Goal: Communication & Community: Answer question/provide support

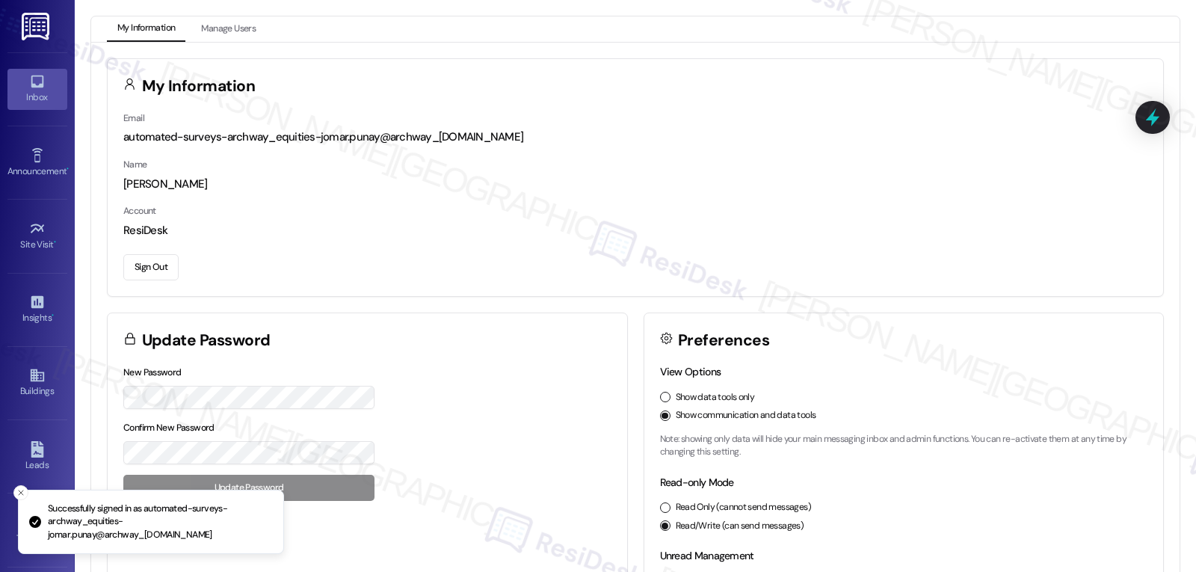
click at [14, 84] on link "Inbox" at bounding box center [37, 89] width 60 height 40
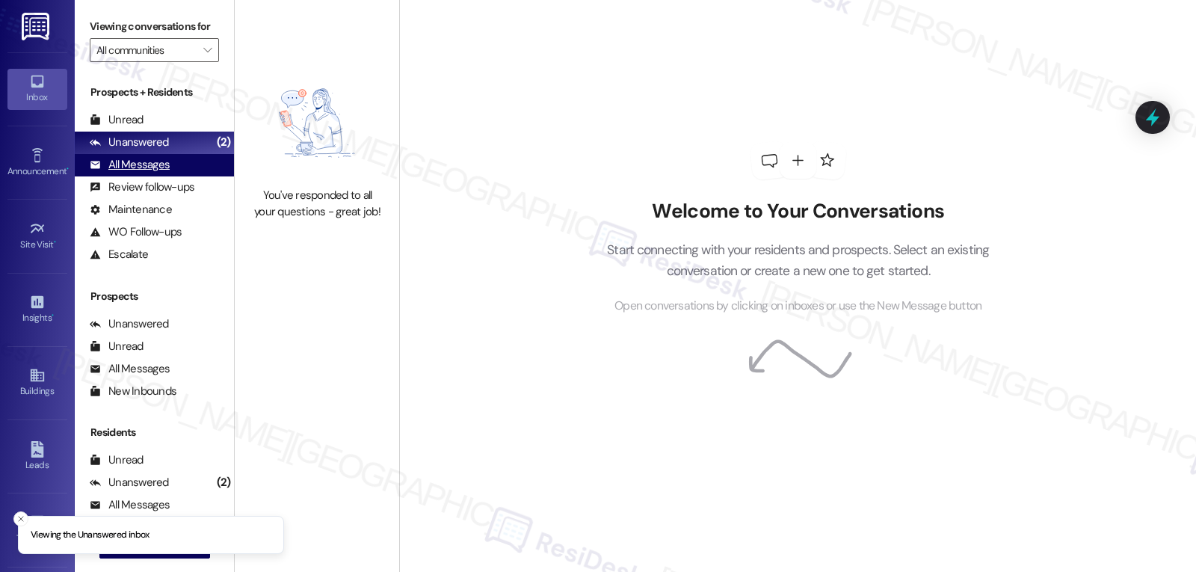
click at [142, 176] on div "All Messages (undefined)" at bounding box center [154, 165] width 159 height 22
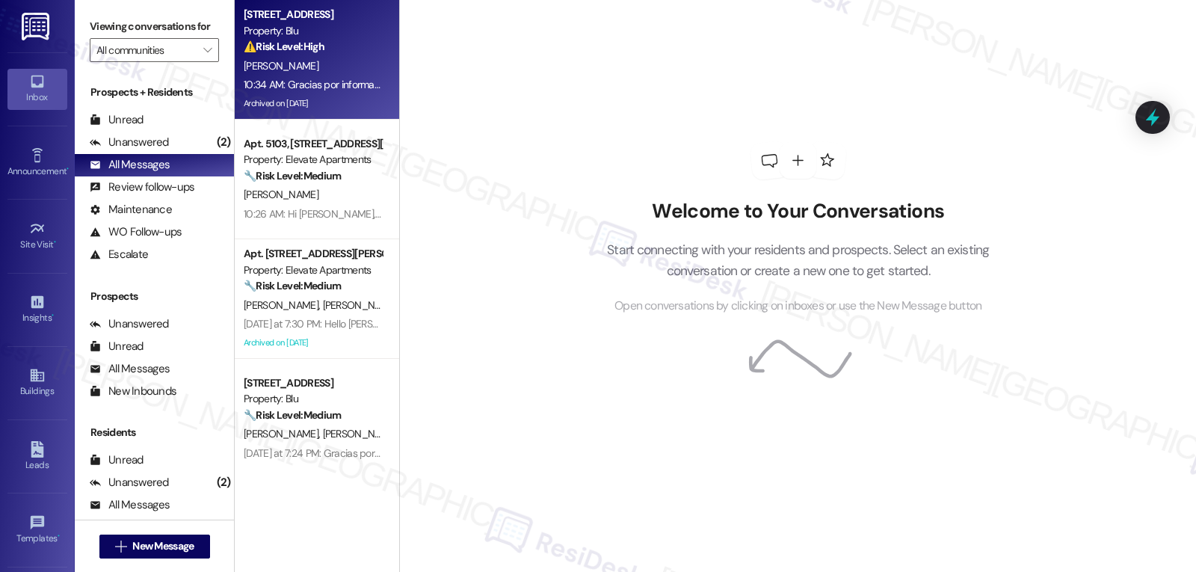
click at [328, 65] on div "[PERSON_NAME]" at bounding box center [312, 66] width 141 height 19
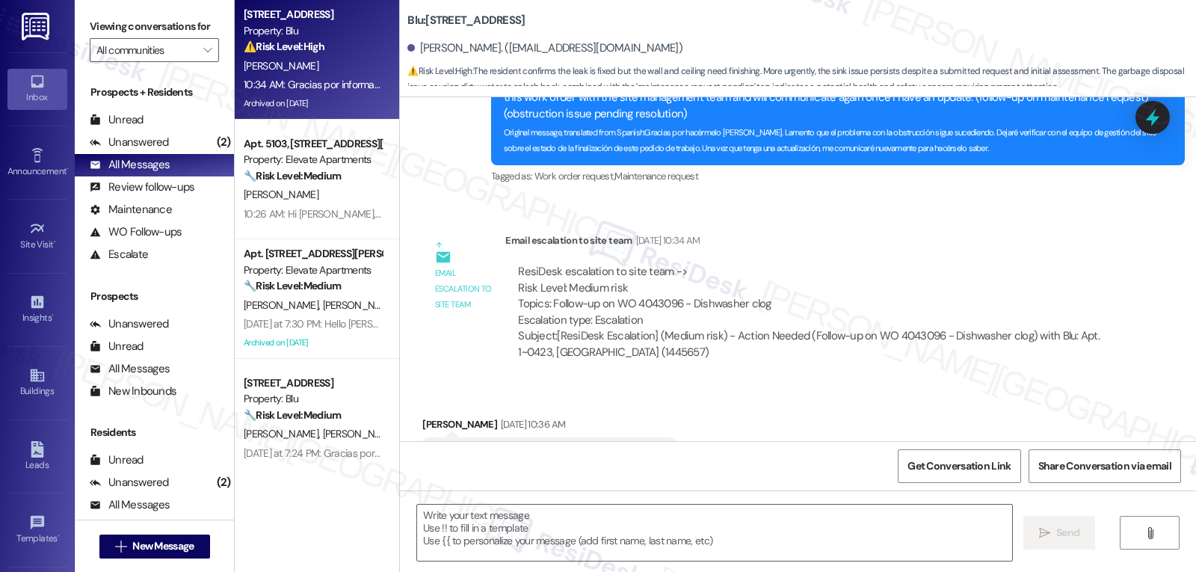
type textarea "Fetching suggested responses. Please feel free to read through the conversation…"
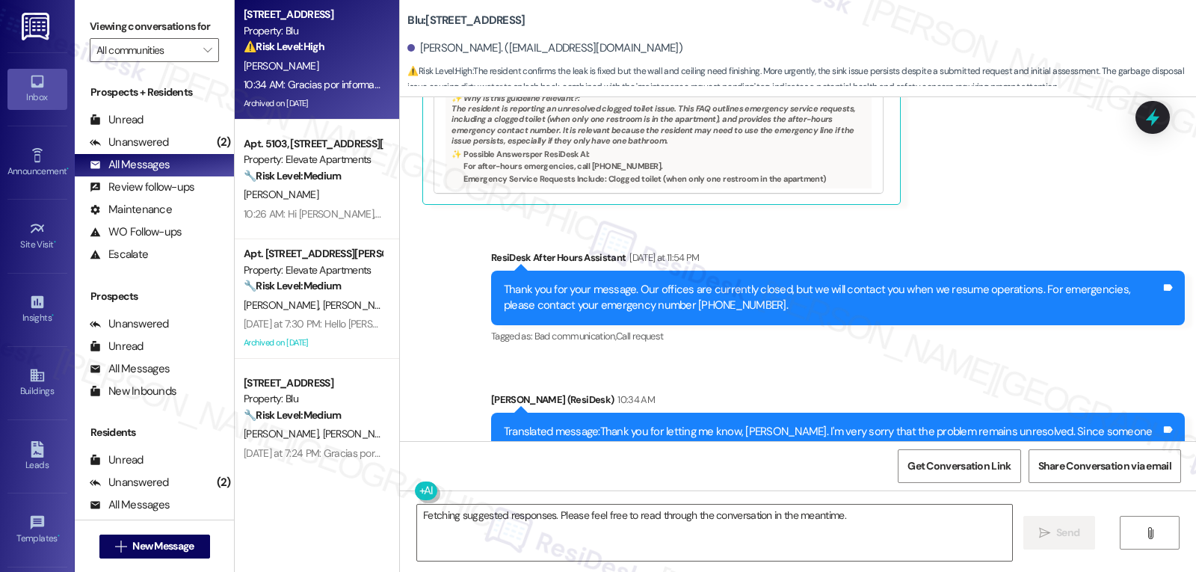
scroll to position [4544, 0]
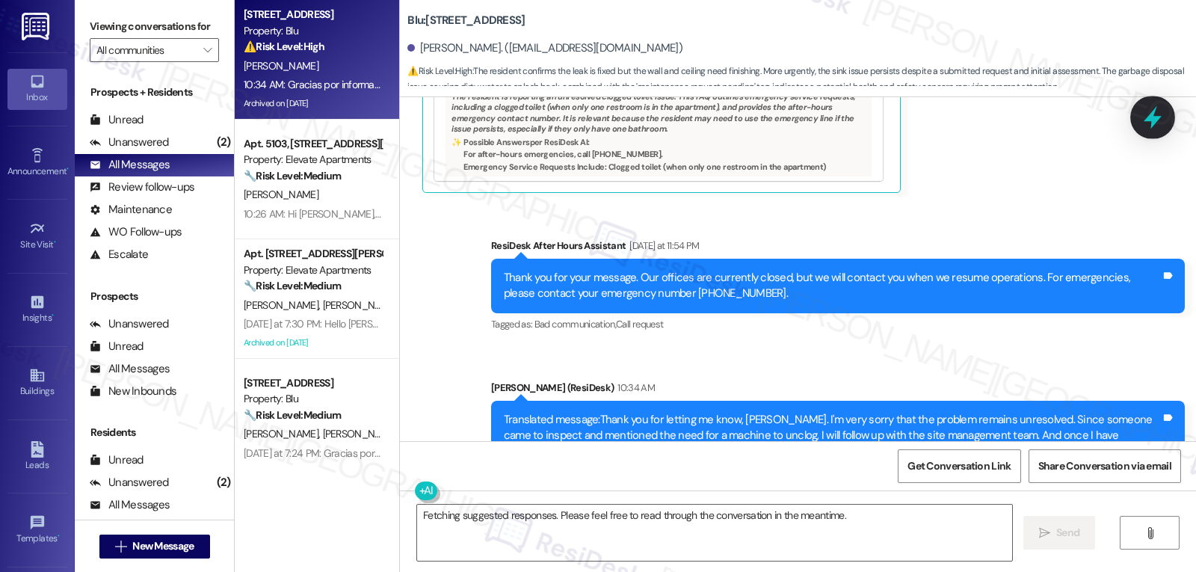
click at [1153, 118] on icon at bounding box center [1153, 117] width 18 height 23
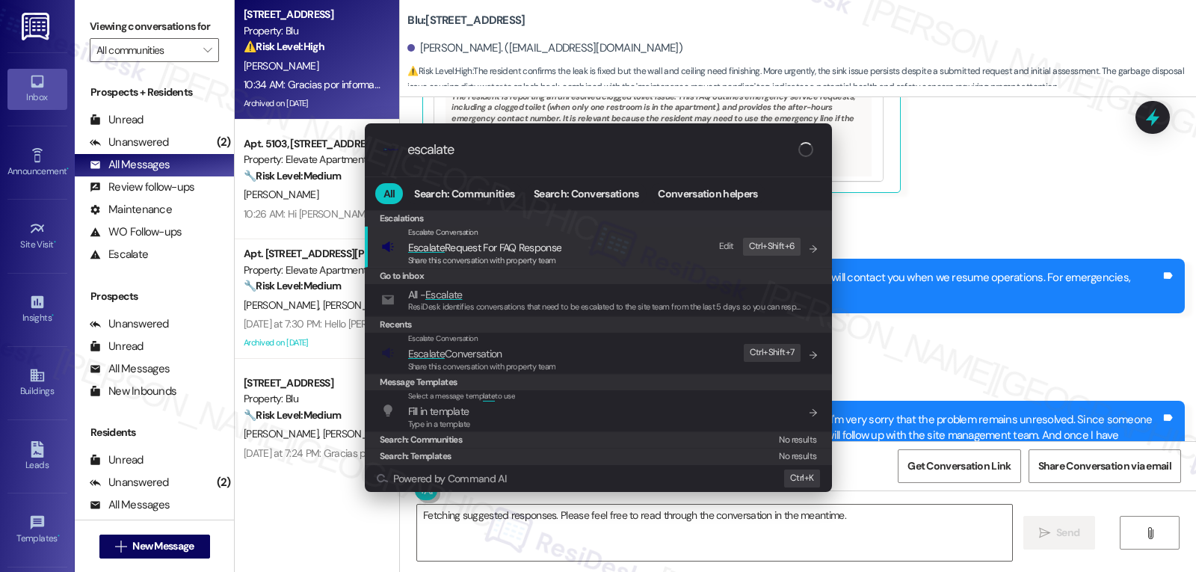
type input "escalate"
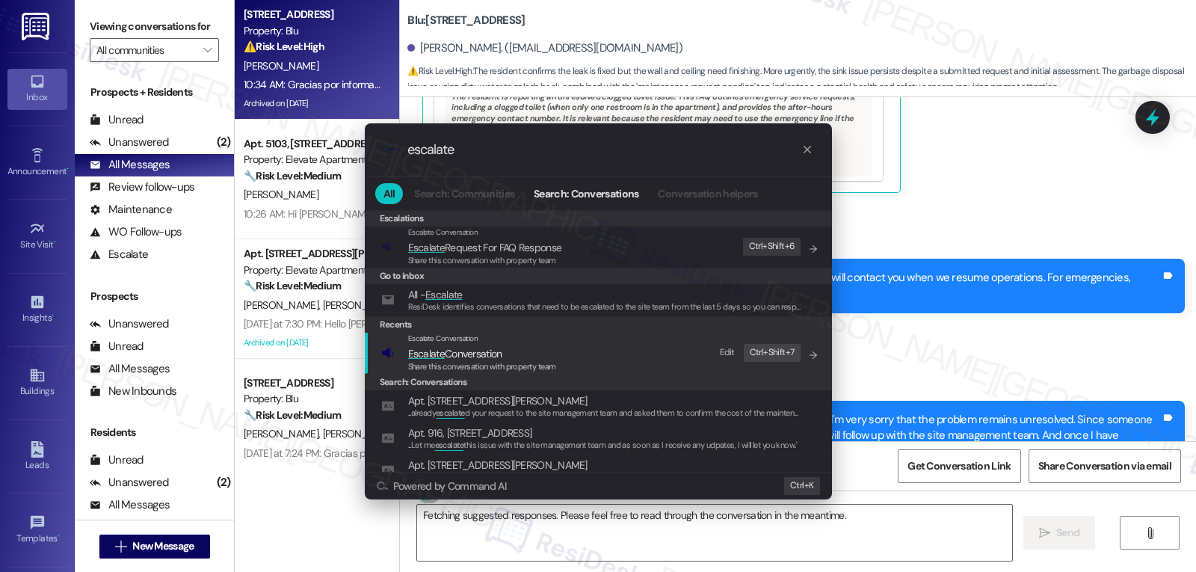
click at [471, 363] on span "Share this conversation with property team" at bounding box center [482, 366] width 148 height 10
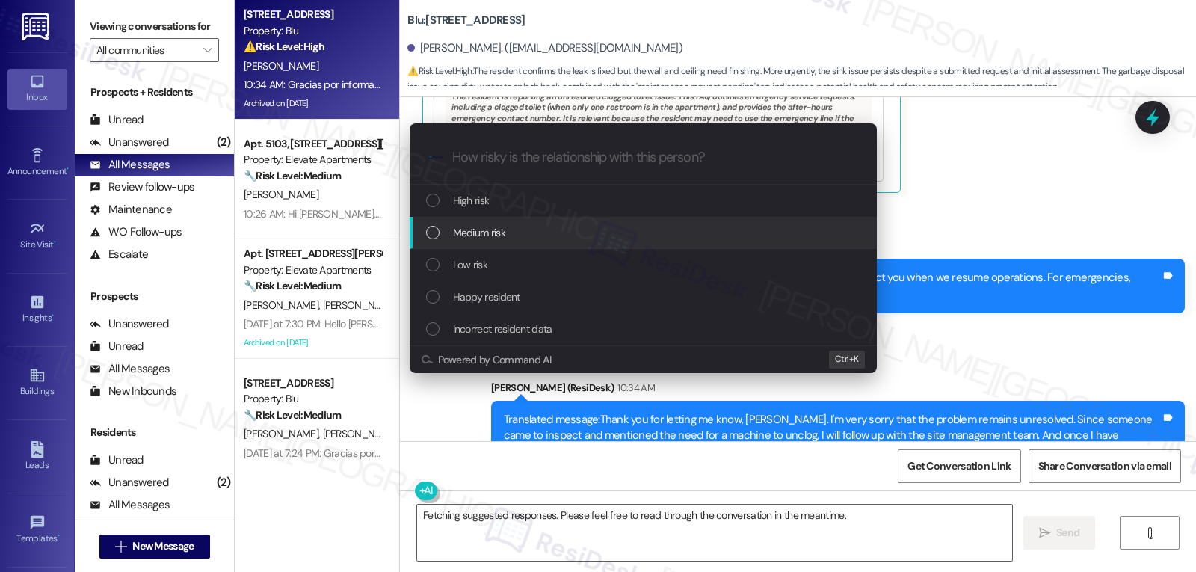
click at [494, 238] on span "Medium risk" at bounding box center [479, 232] width 52 height 16
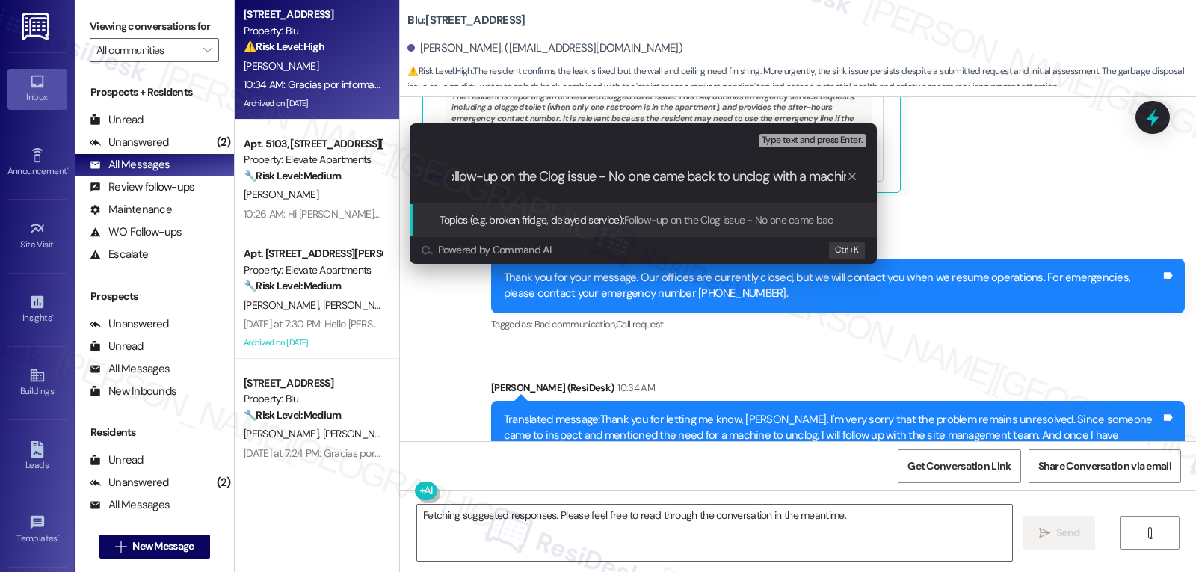
scroll to position [0, 26]
type input "Follow-up on the Clog issue - No one came back to unclog with a machine"
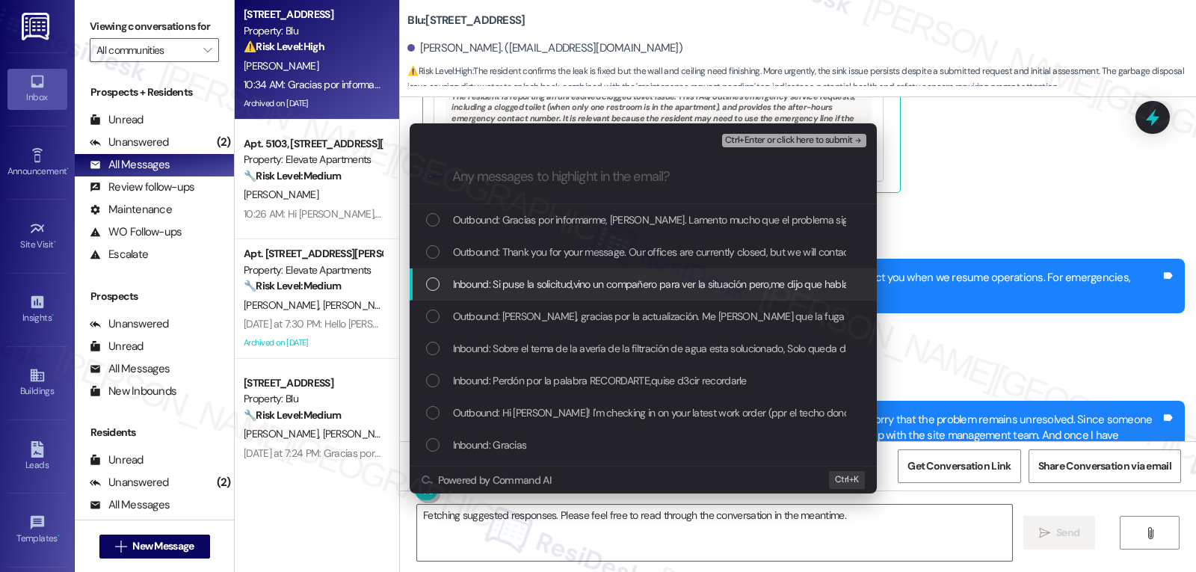
click at [431, 283] on div "List of options" at bounding box center [432, 283] width 13 height 13
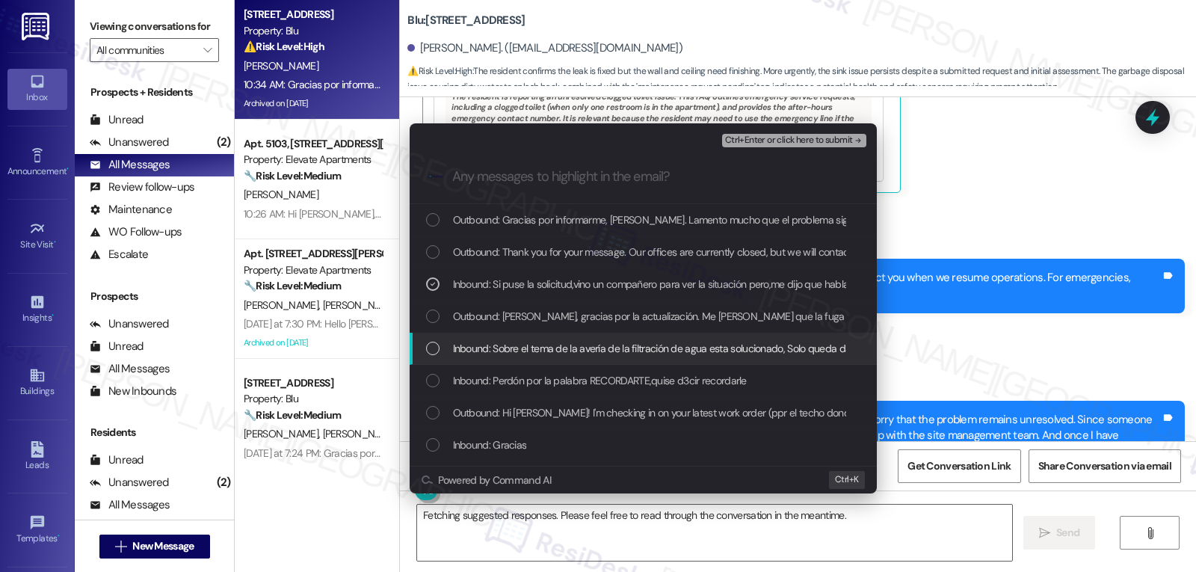
click at [437, 351] on div "List of options" at bounding box center [432, 348] width 13 height 13
click at [437, 351] on icon "List of options" at bounding box center [433, 348] width 10 height 10
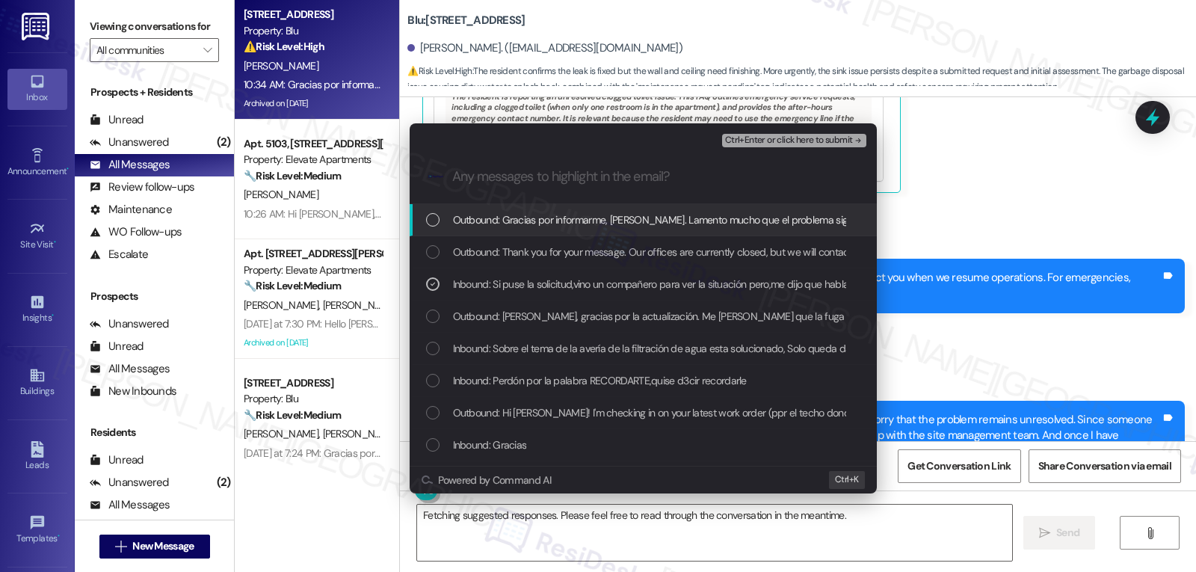
click at [825, 138] on span "Ctrl+Enter or click here to submit" at bounding box center [789, 140] width 128 height 10
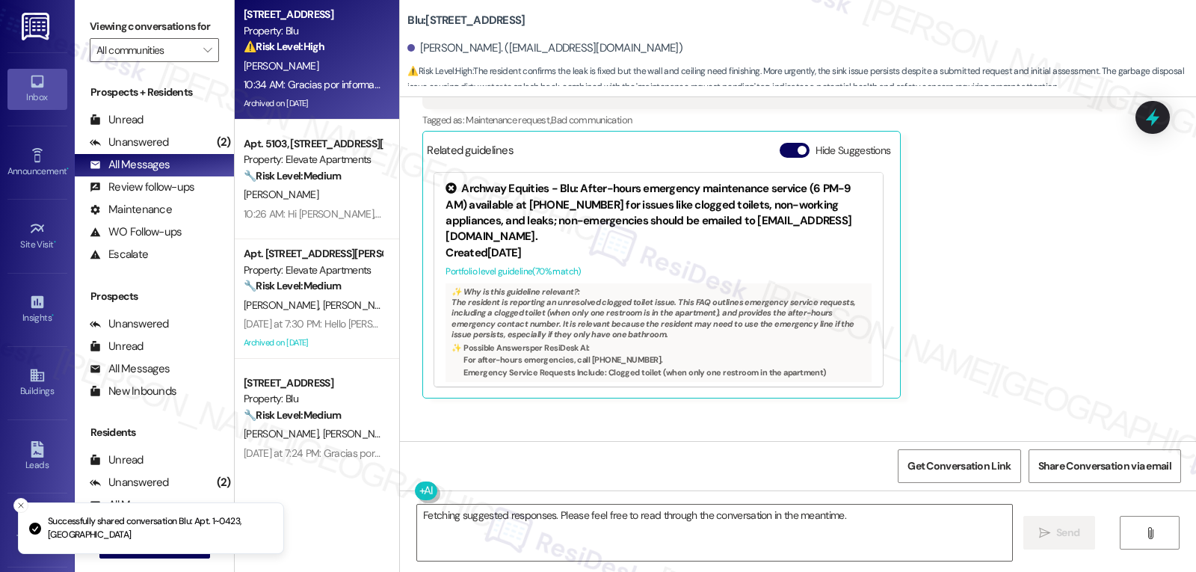
scroll to position [4210, 0]
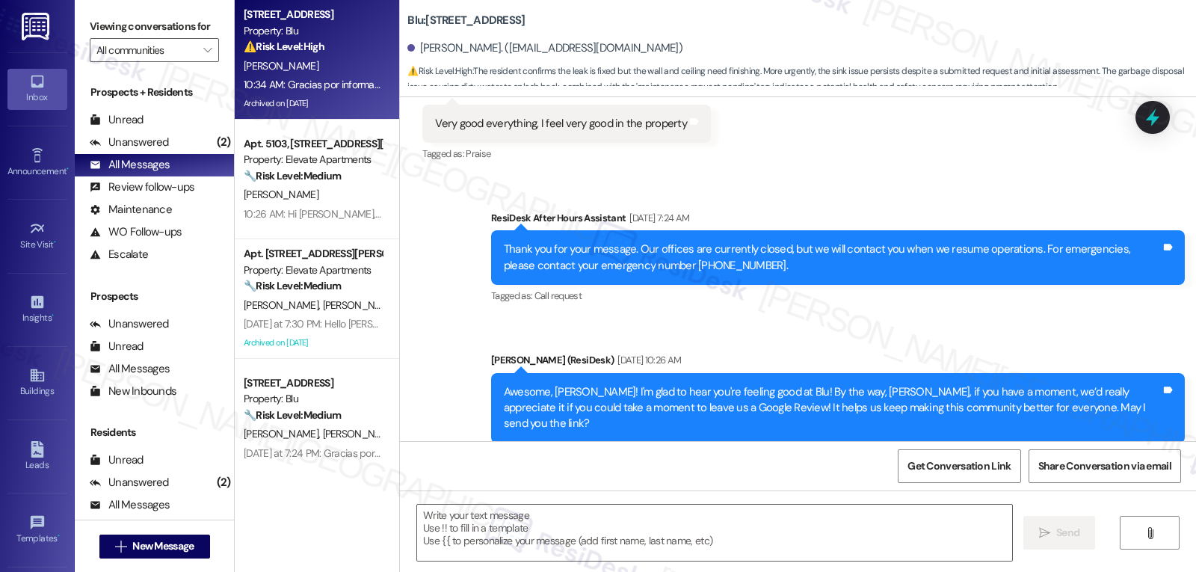
type textarea "Fetching suggested responses. Please feel free to read through the conversation…"
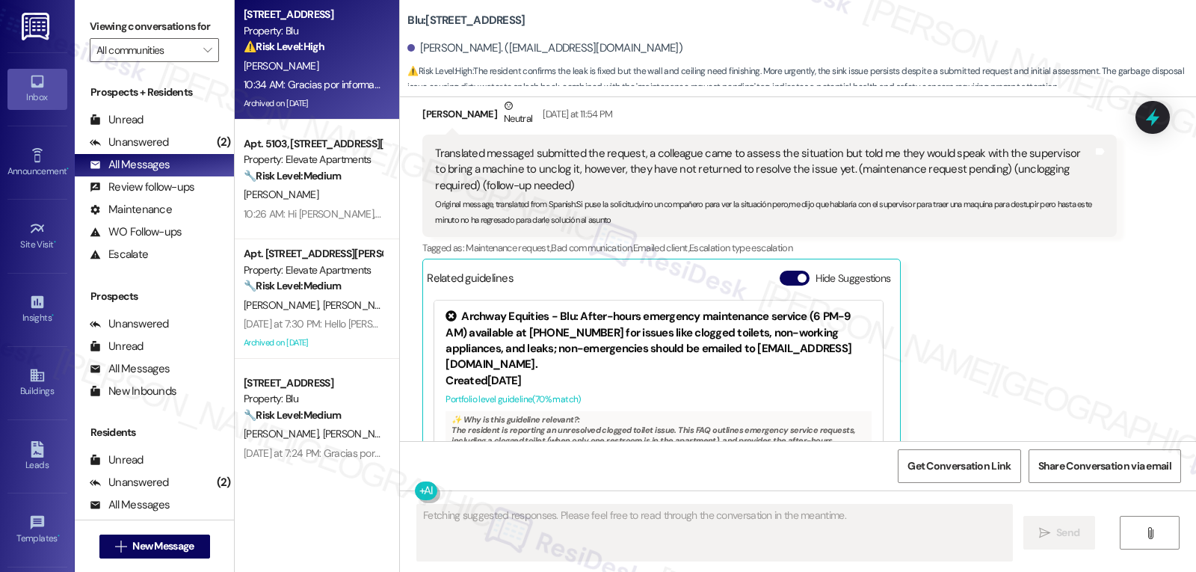
scroll to position [4544, 0]
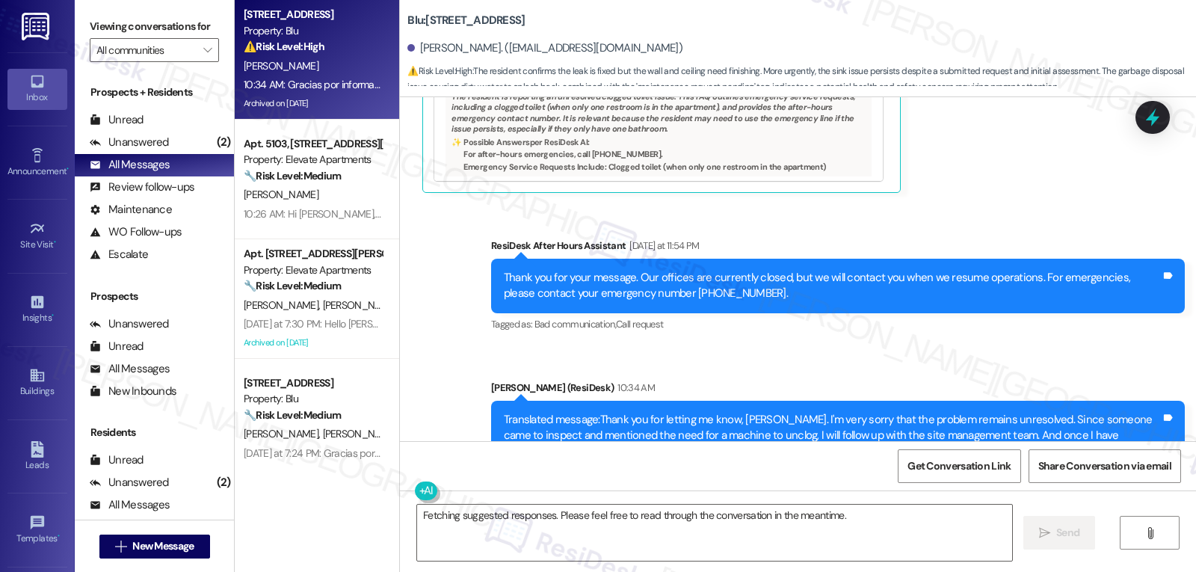
click at [451, 352] on div "Sent via SMS ResiDesk After Hours Assistant [DATE] at 11:54 PM Thank you for yo…" at bounding box center [798, 378] width 796 height 348
click at [185, 154] on div "Unanswered (2)" at bounding box center [154, 143] width 159 height 22
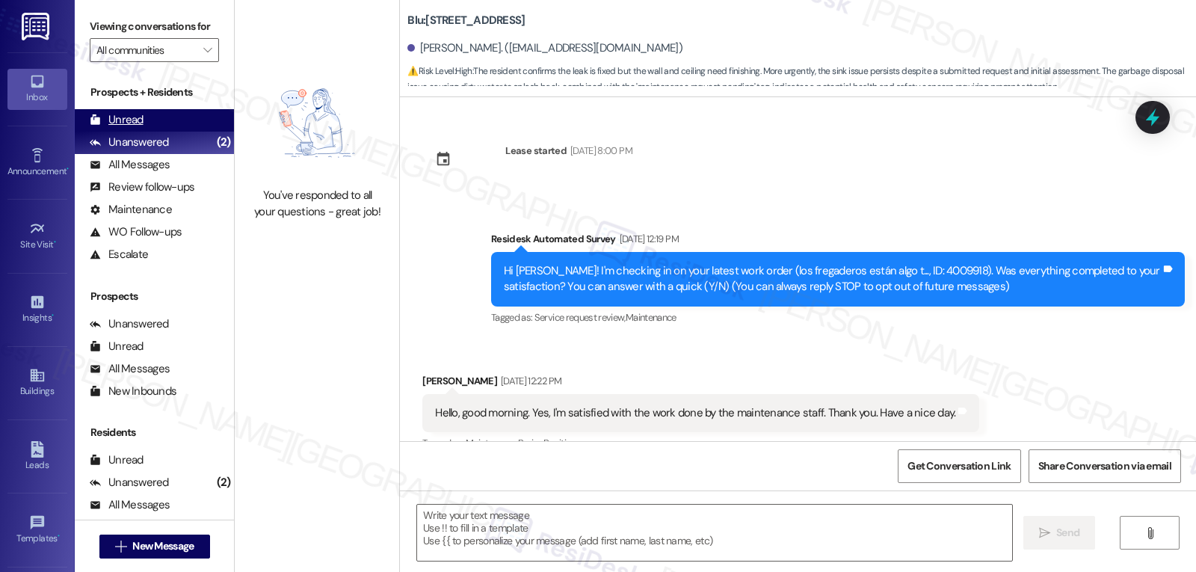
click at [145, 127] on div "Unread (0)" at bounding box center [154, 120] width 159 height 22
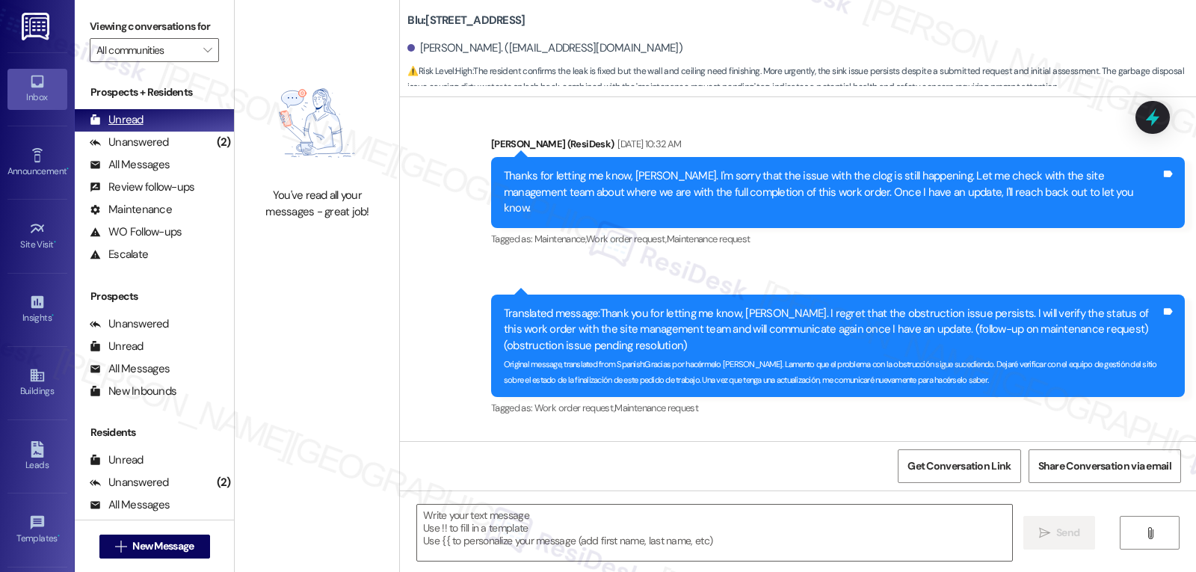
type textarea "Fetching suggested responses. Please feel free to read through the conversation…"
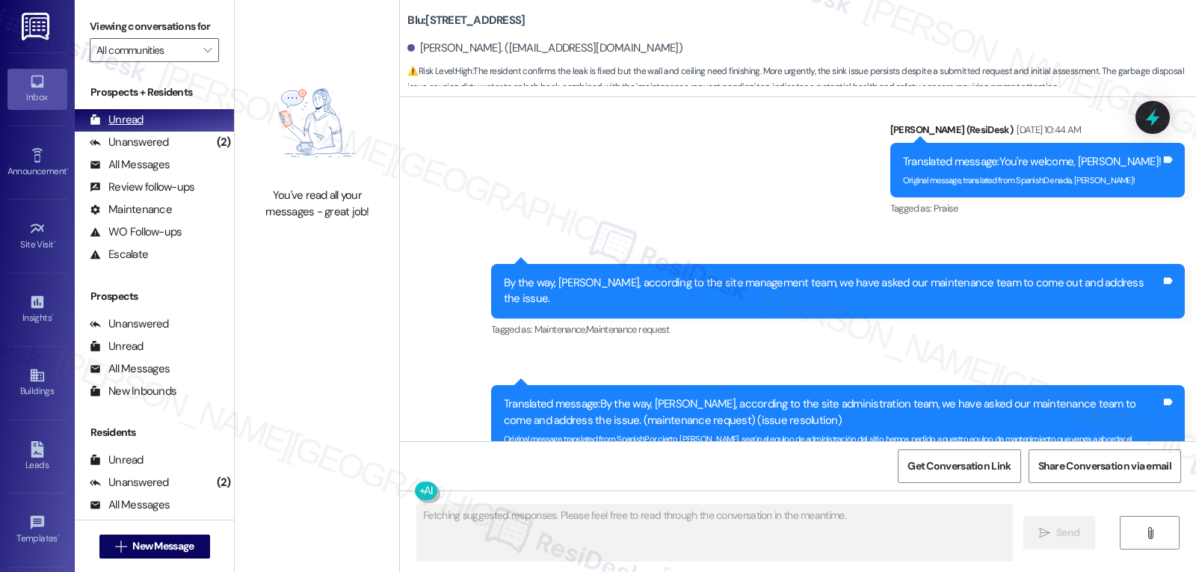
scroll to position [4042, 0]
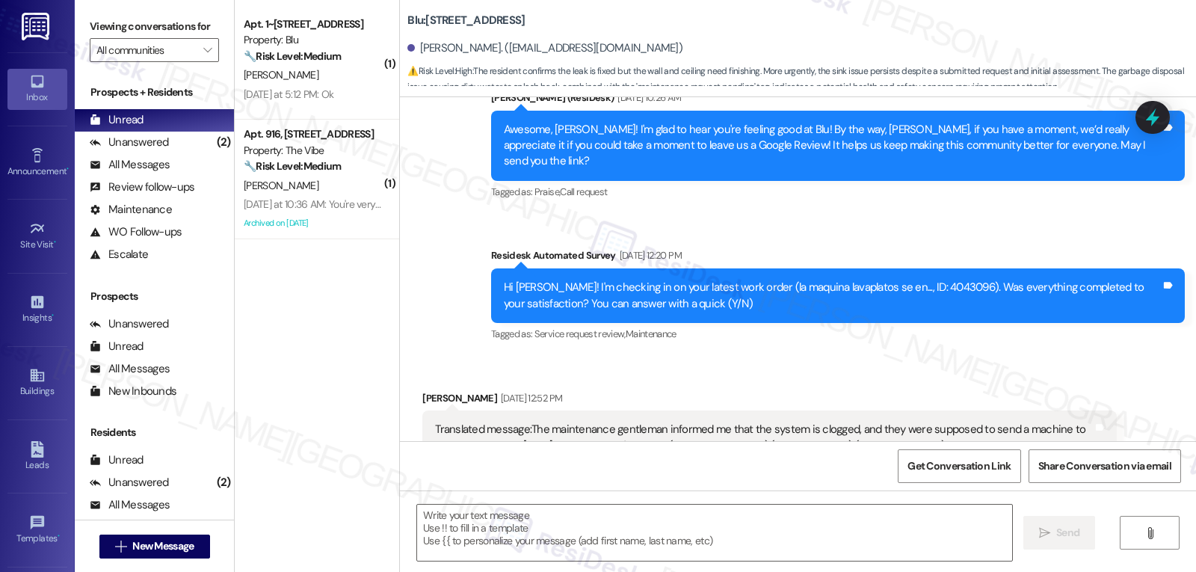
type textarea "Fetching suggested responses. Please feel free to read through the conversation…"
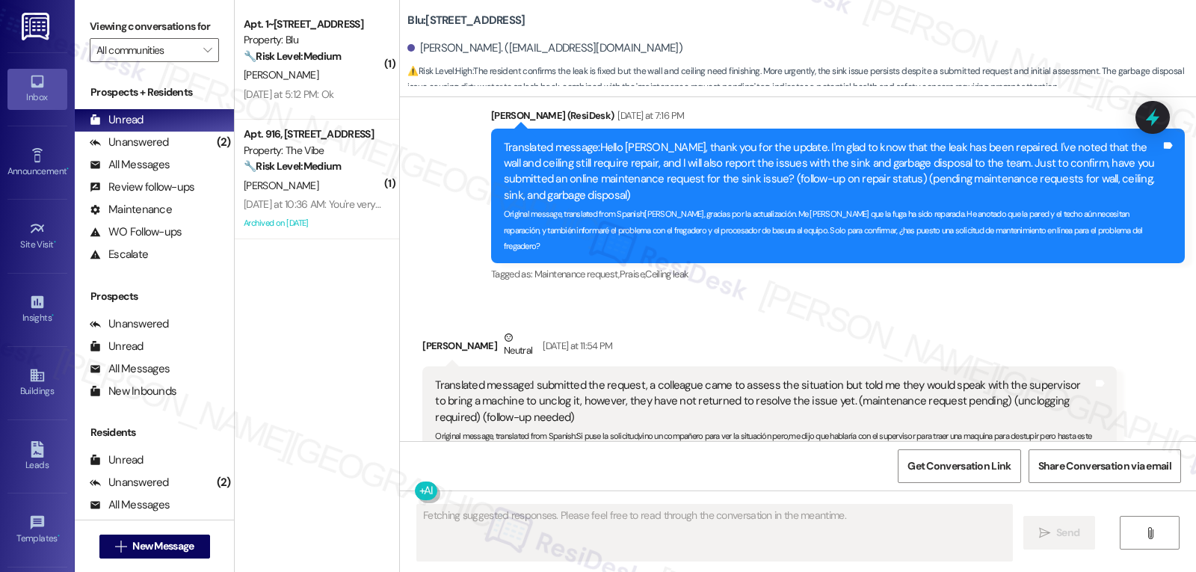
scroll to position [4210, 0]
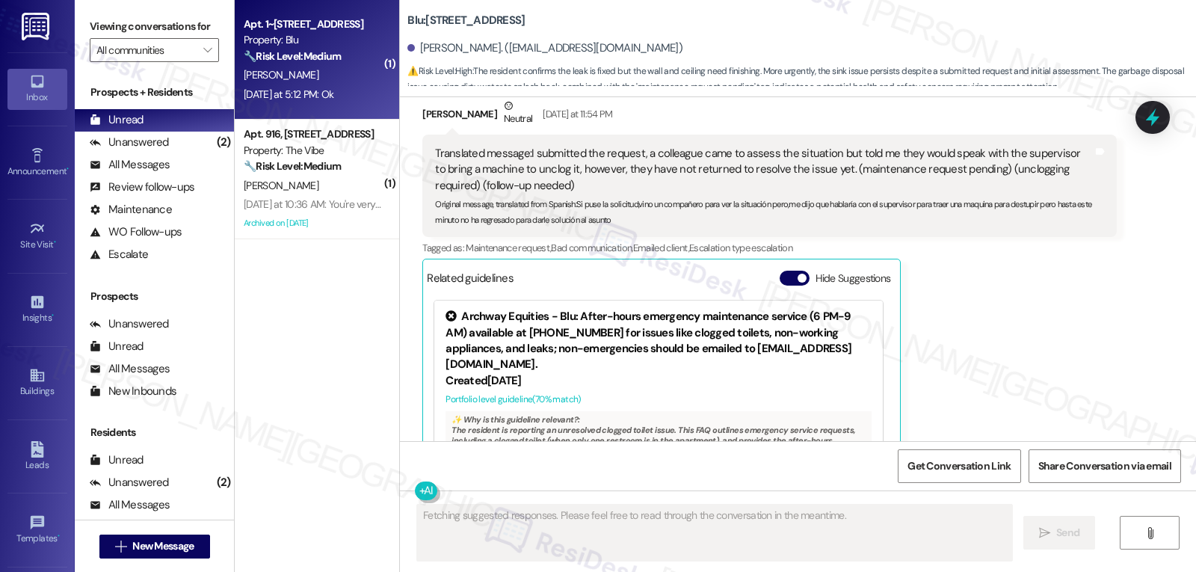
click at [339, 71] on div "[PERSON_NAME]" at bounding box center [312, 75] width 141 height 19
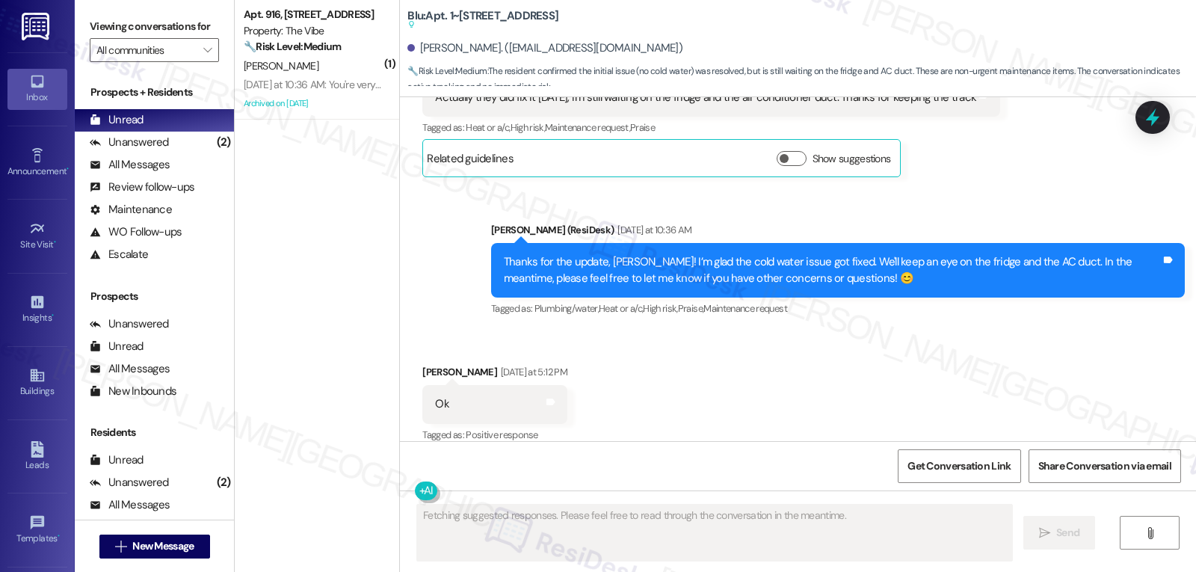
scroll to position [2454, 0]
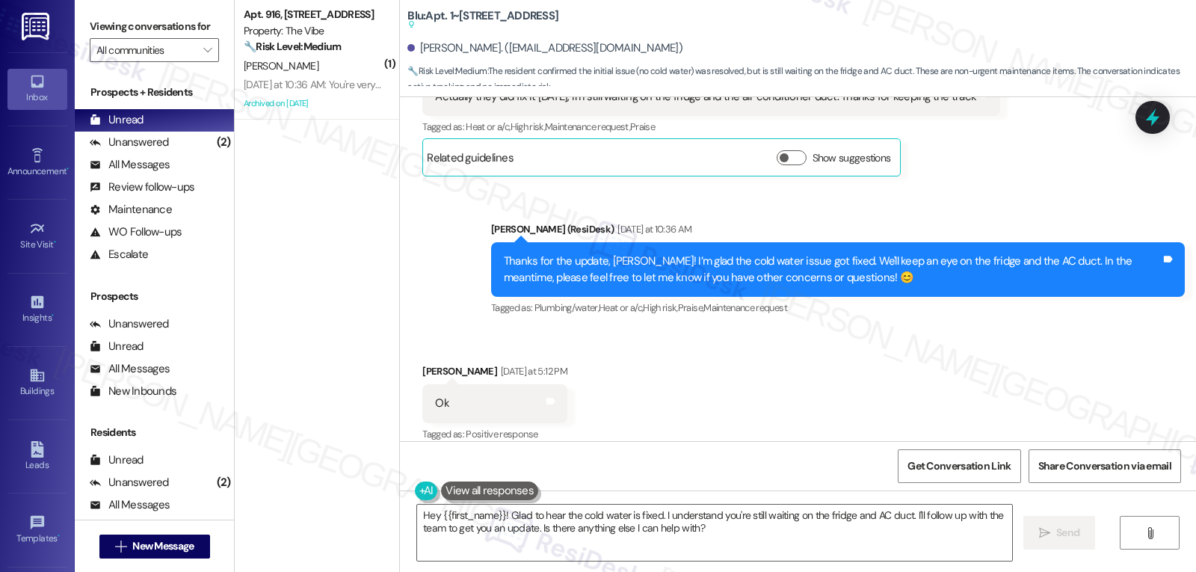
click at [423, 363] on div "[PERSON_NAME] [DATE] at 5:12 PM" at bounding box center [494, 373] width 145 height 21
copy div "[PERSON_NAME]"
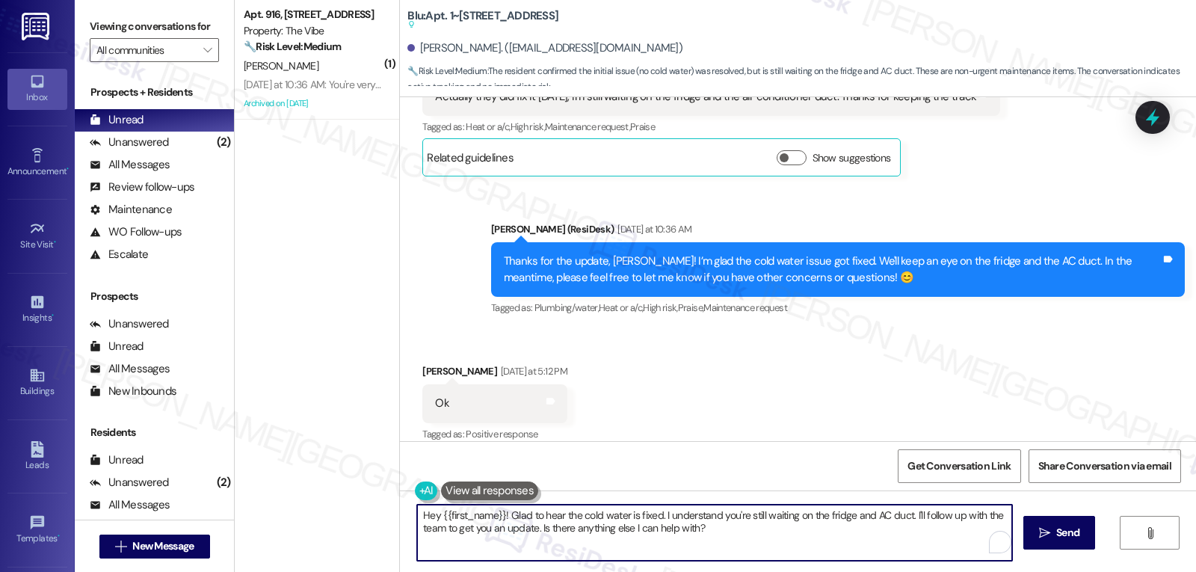
click at [580, 531] on textarea "Hey {{first_name}}! Glad to hear the cold water is fixed. I understand you're s…" at bounding box center [714, 533] width 595 height 56
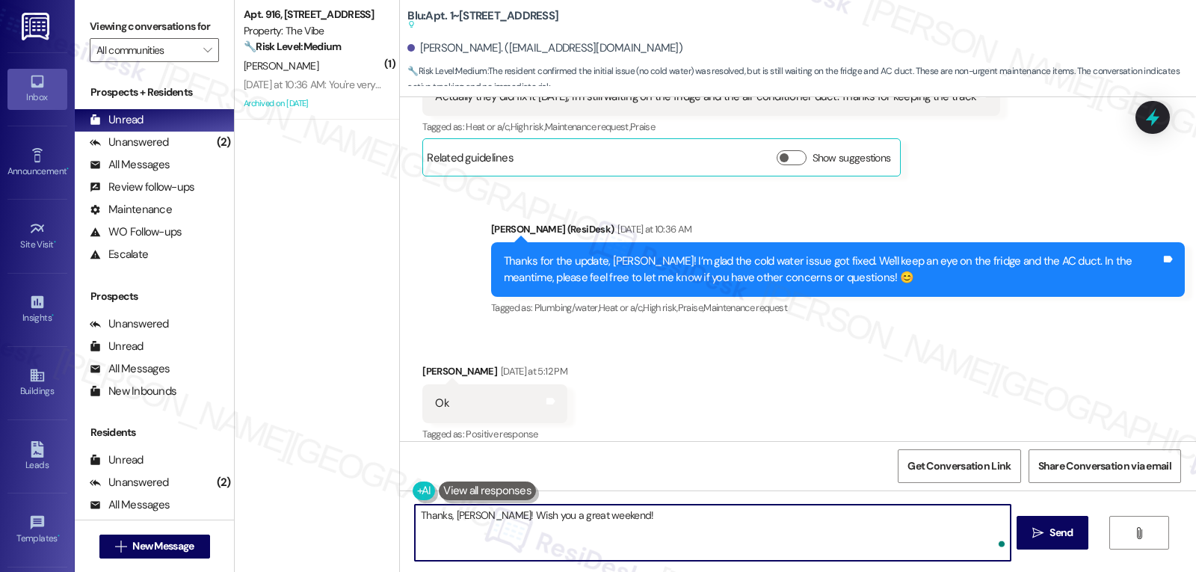
type textarea "Thanks, [PERSON_NAME]! Wish you a great weekend!"
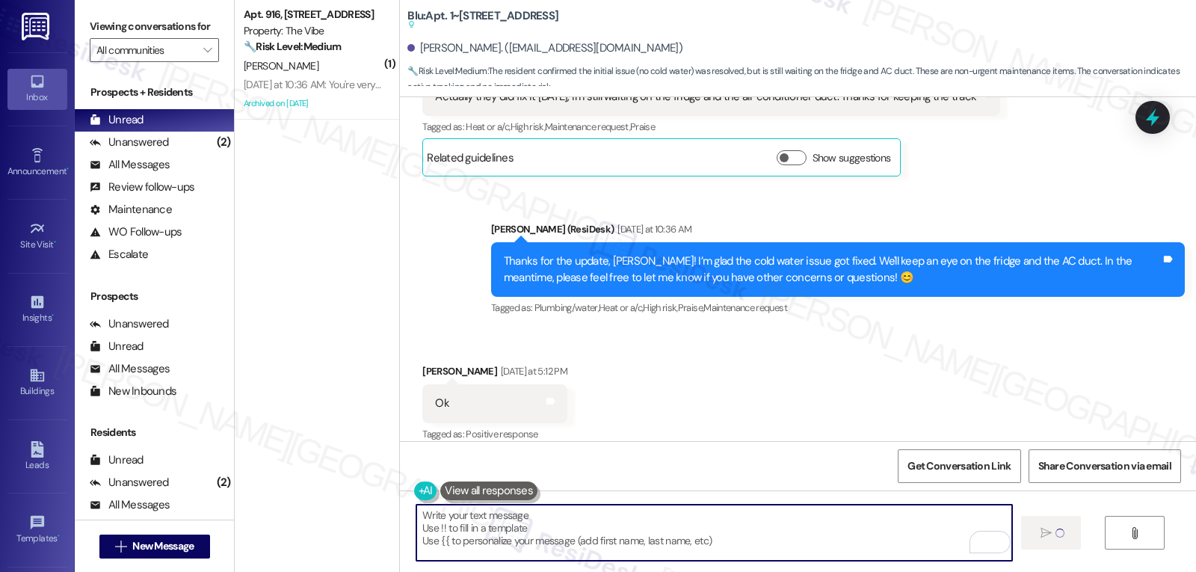
scroll to position [2453, 0]
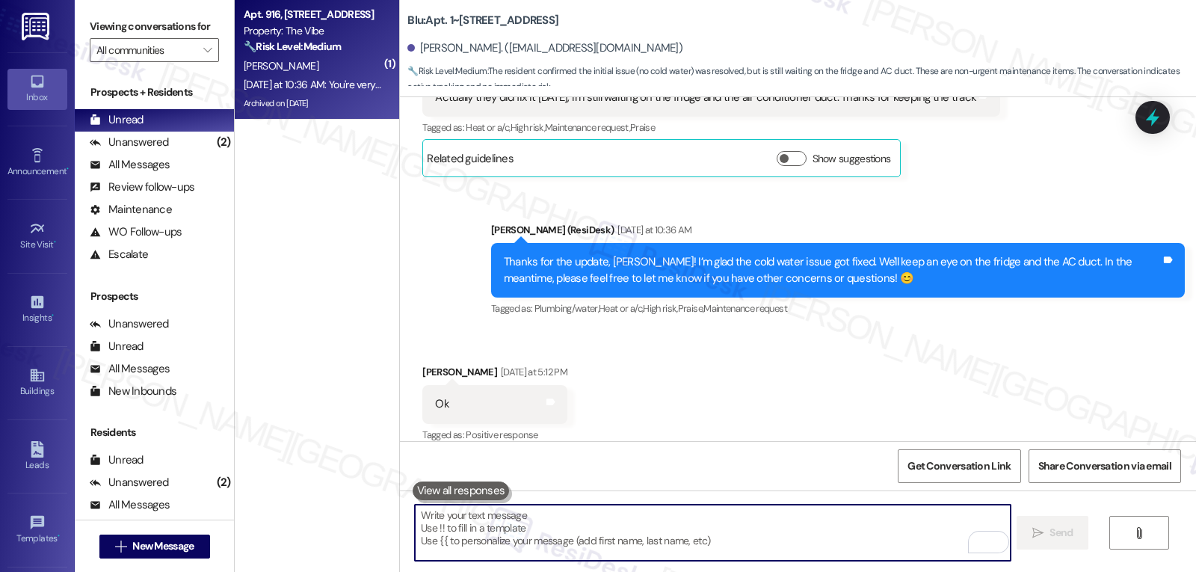
click at [321, 90] on div "[DATE] at 10:36 AM: You're very welcome, [PERSON_NAME]! [DATE] at 10:36 AM: You…" at bounding box center [372, 84] width 256 height 13
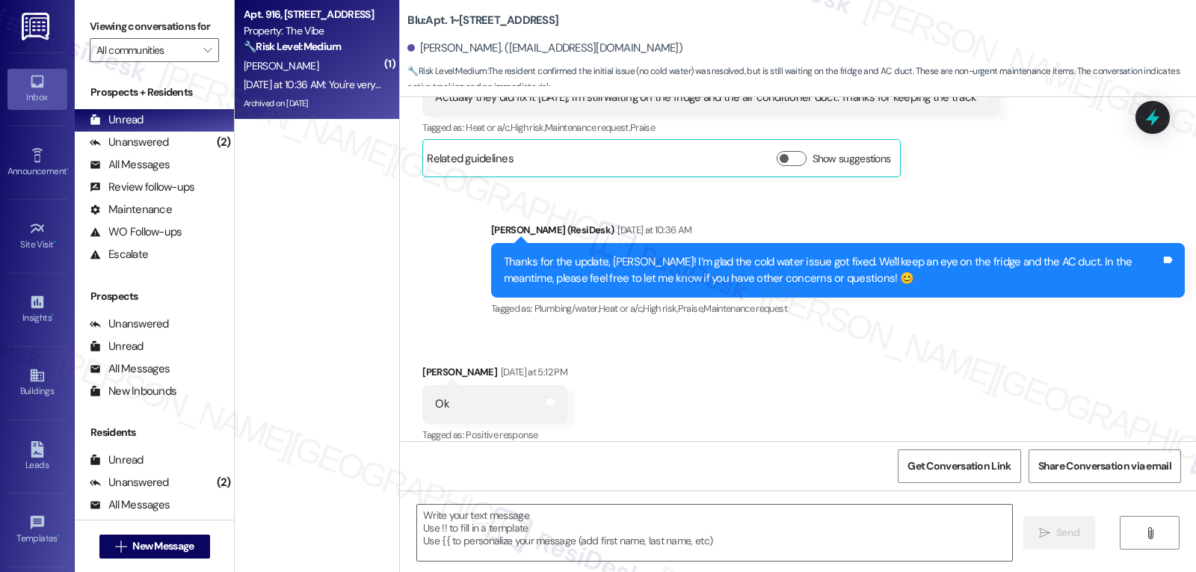
type textarea "Fetching suggested responses. Please feel free to read through the conversation…"
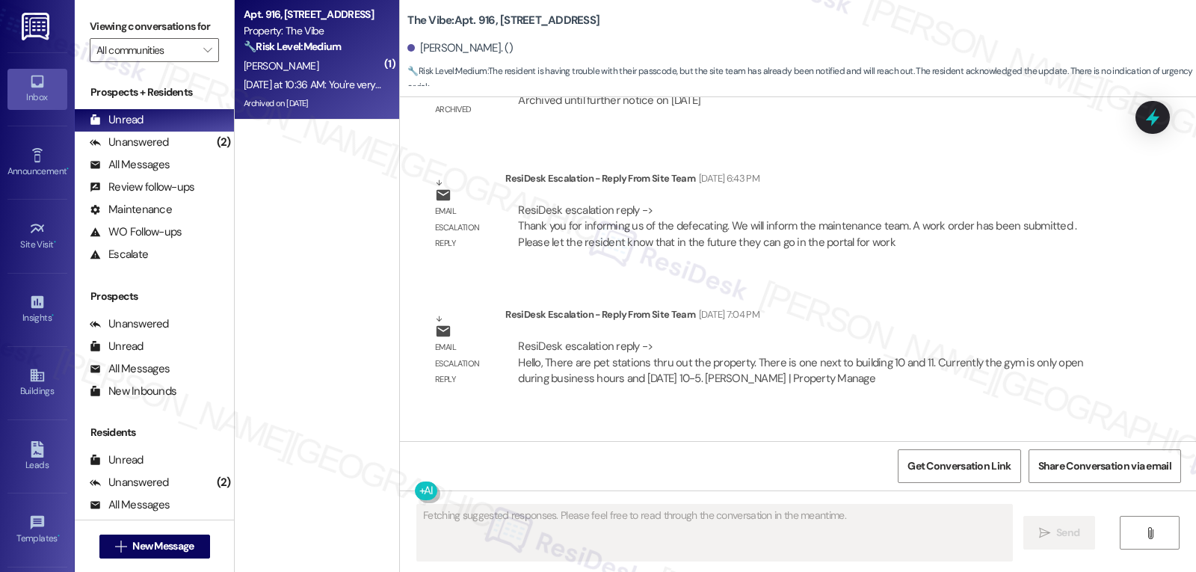
scroll to position [13404, 0]
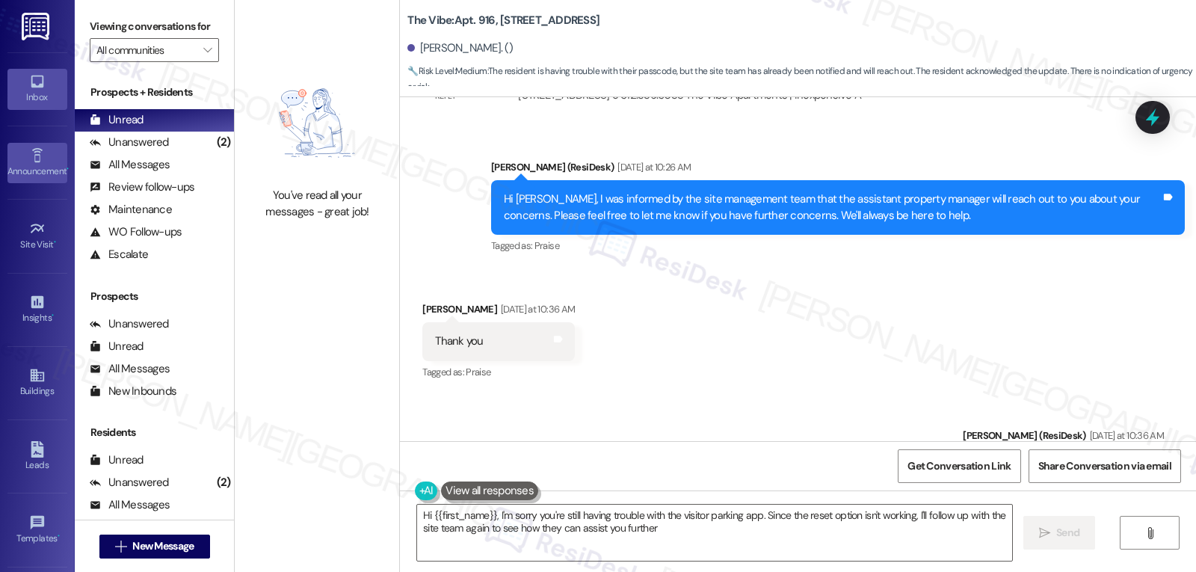
type textarea "Hi {{first_name}}, I'm sorry you're still having trouble with the visitor parki…"
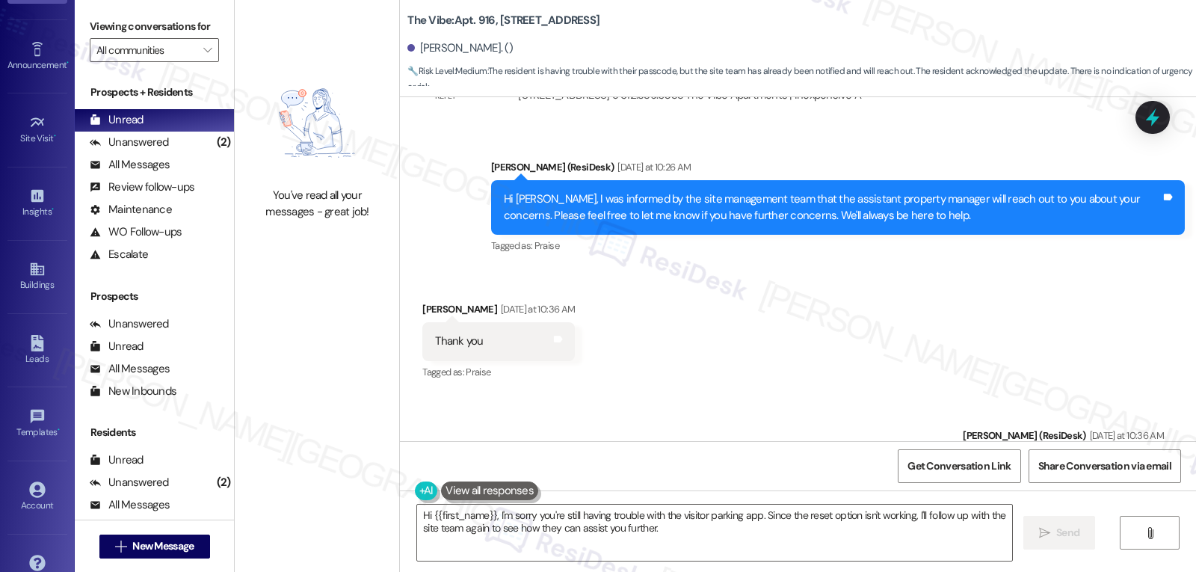
scroll to position [141, 0]
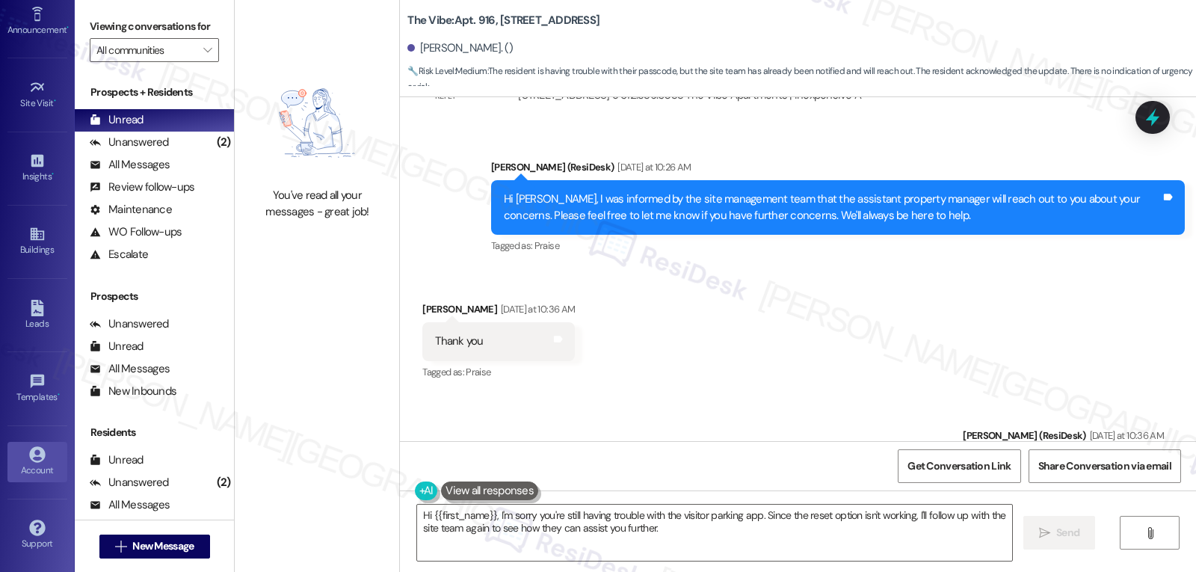
click at [28, 480] on link "Account" at bounding box center [37, 462] width 60 height 40
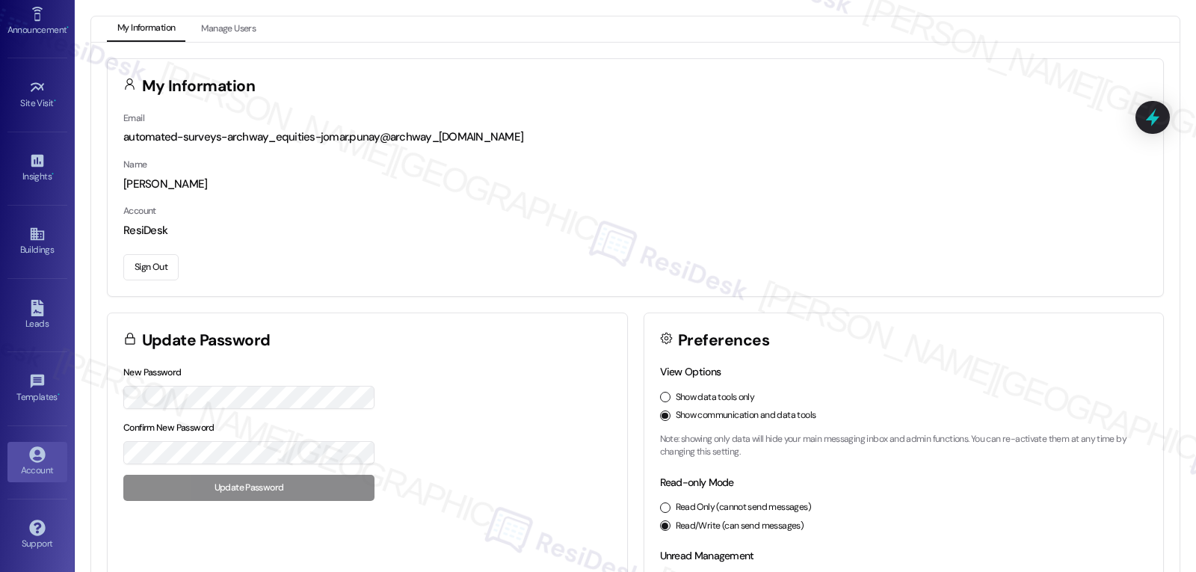
click at [152, 273] on button "Sign Out" at bounding box center [150, 267] width 55 height 26
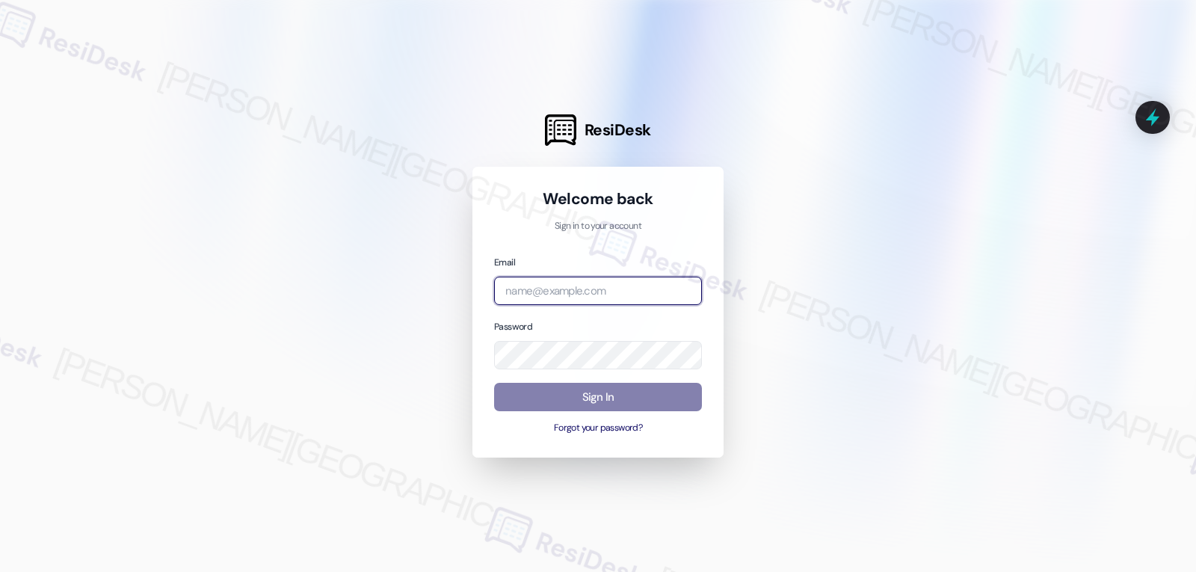
click at [513, 295] on input "email" at bounding box center [598, 291] width 208 height 29
paste input "[EMAIL_ADDRESS][DOMAIN_NAME]"
type input "[EMAIL_ADDRESS][DOMAIN_NAME]"
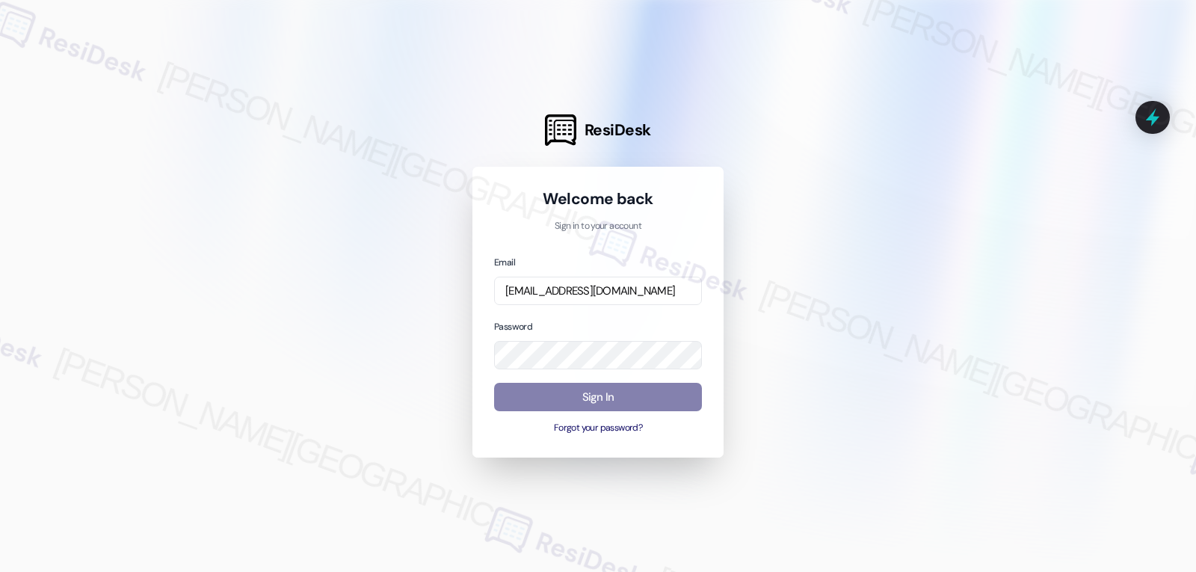
click at [596, 339] on div "Password" at bounding box center [598, 344] width 208 height 52
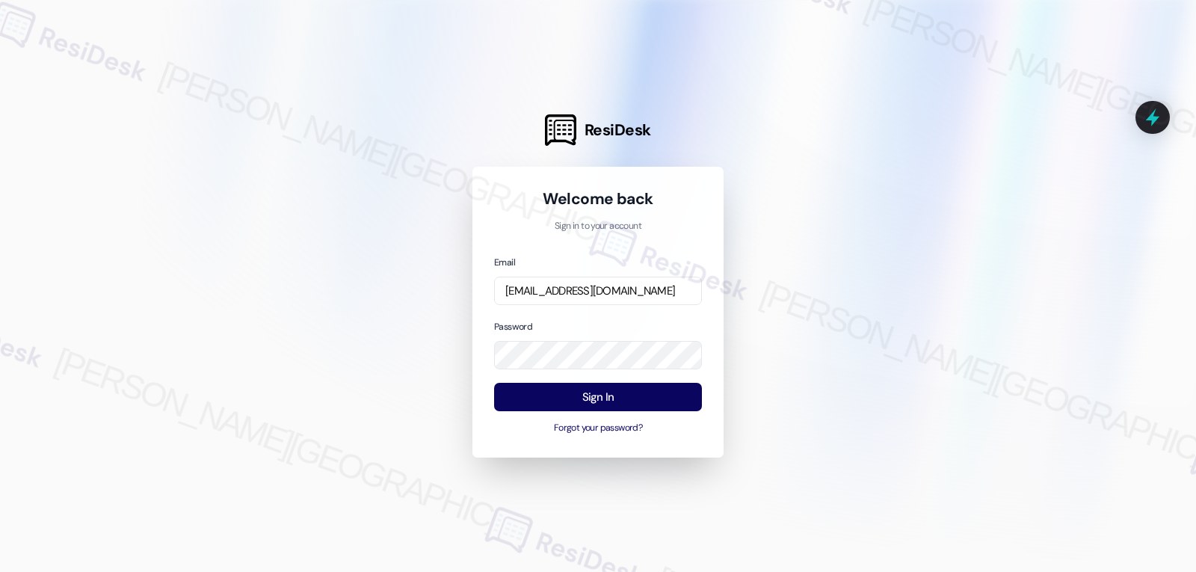
click at [588, 318] on div "Password" at bounding box center [598, 344] width 208 height 52
click at [622, 406] on button "Sign In" at bounding box center [598, 397] width 208 height 29
